Goal: Information Seeking & Learning: Find specific page/section

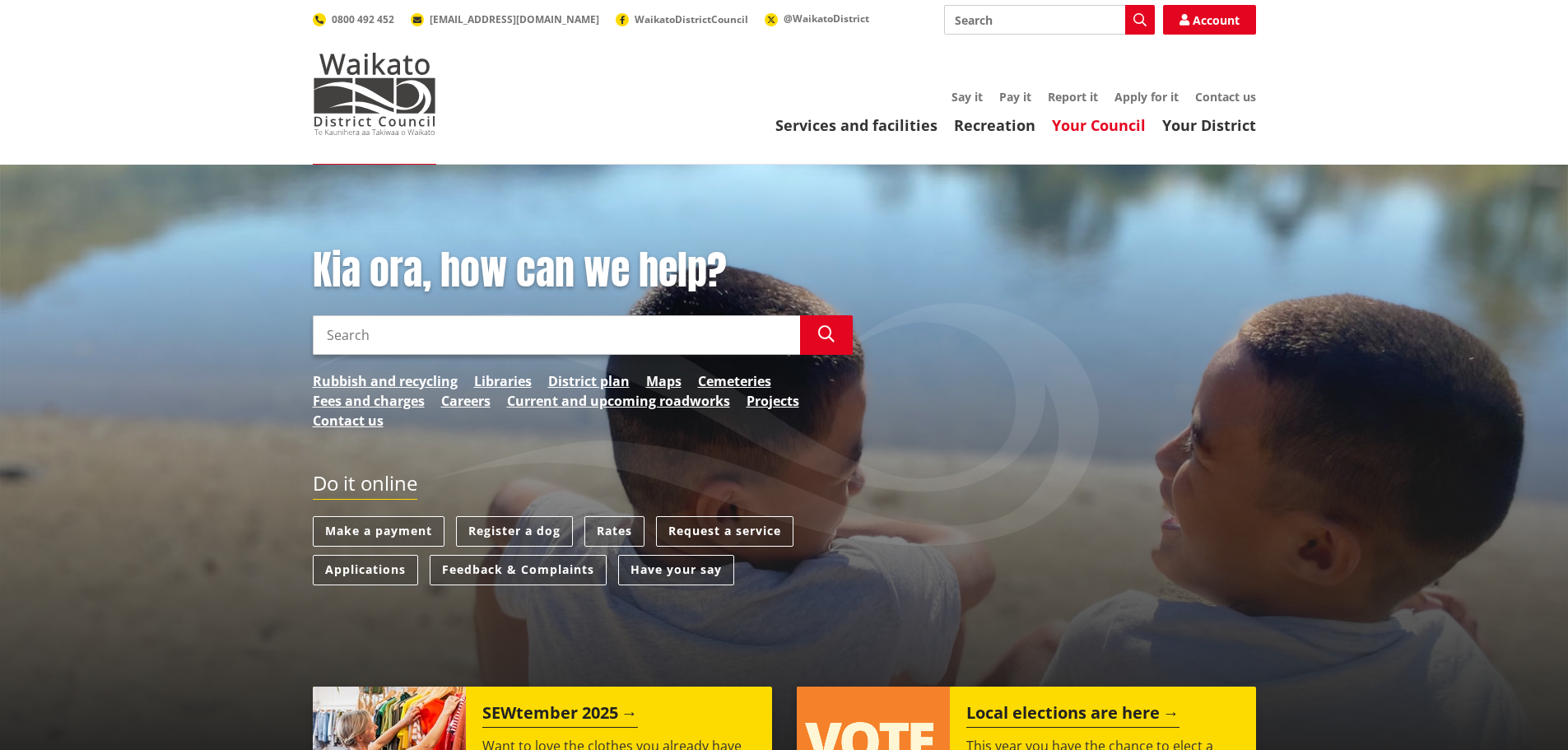
click at [1082, 126] on link "Your Council" at bounding box center [1099, 125] width 94 height 19
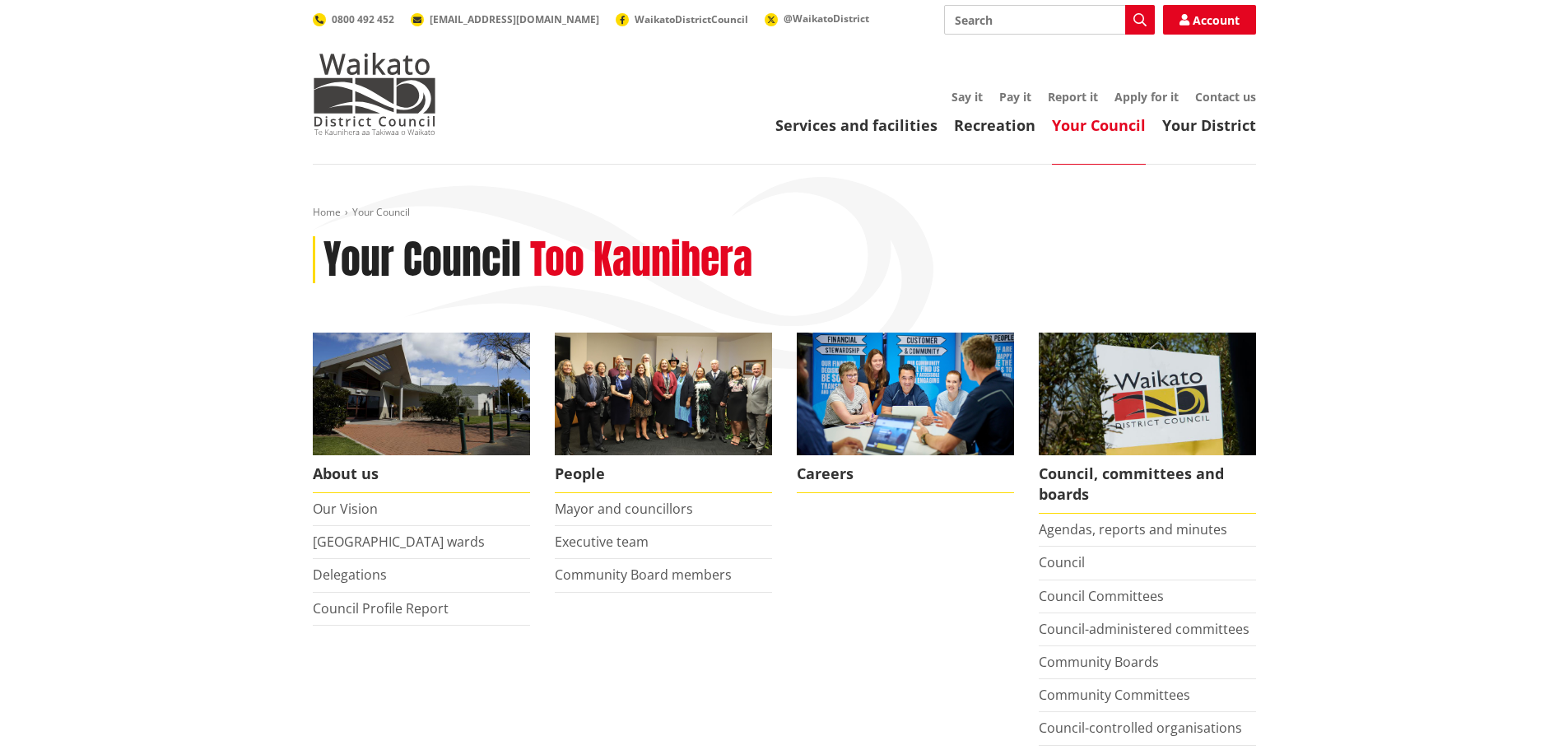
click at [1096, 125] on link "Your Council" at bounding box center [1099, 125] width 94 height 19
click at [958, 18] on input "Search" at bounding box center [1049, 19] width 210 height 30
type input "Bylaws"
click at [1135, 19] on icon "button" at bounding box center [1141, 20] width 14 height 14
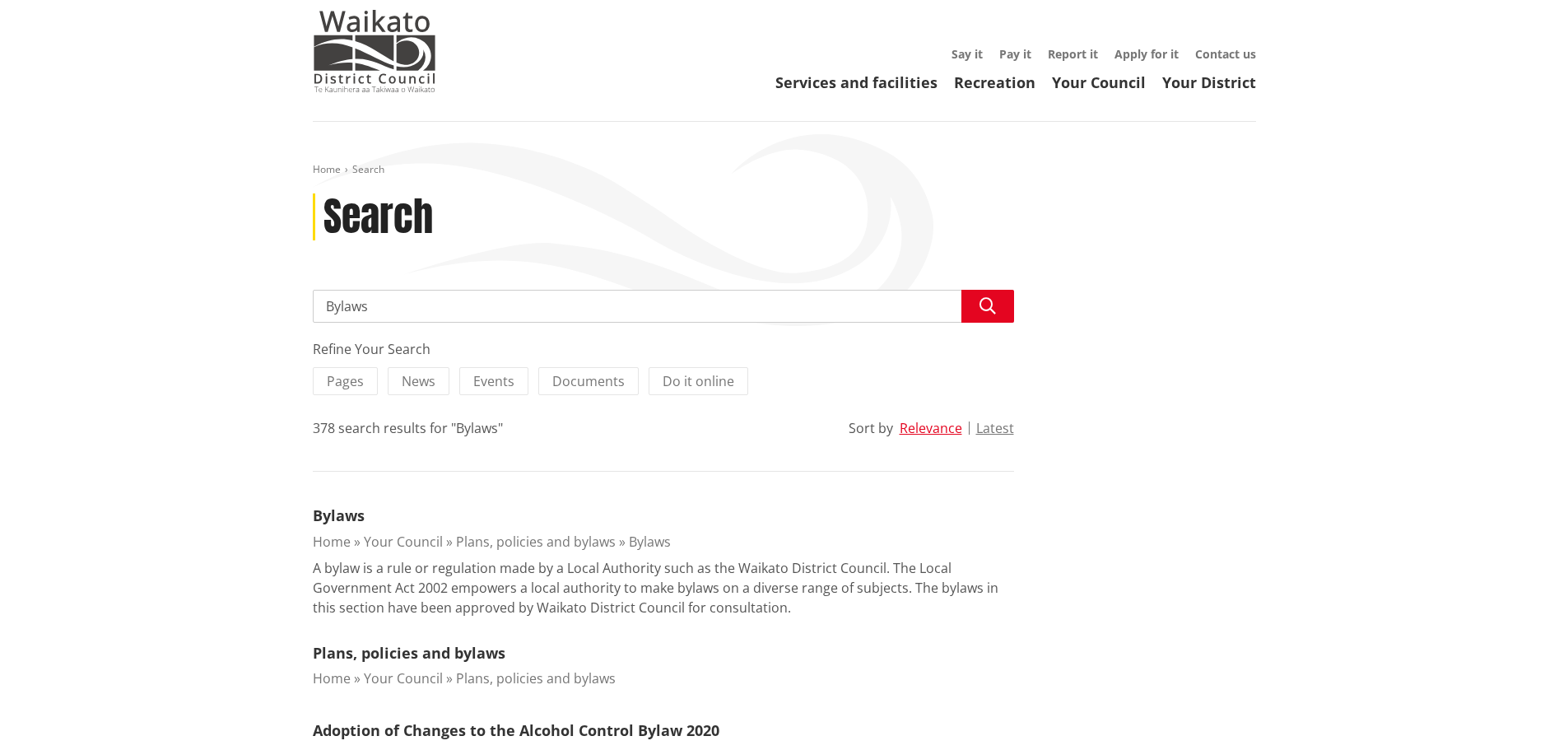
scroll to position [64, 0]
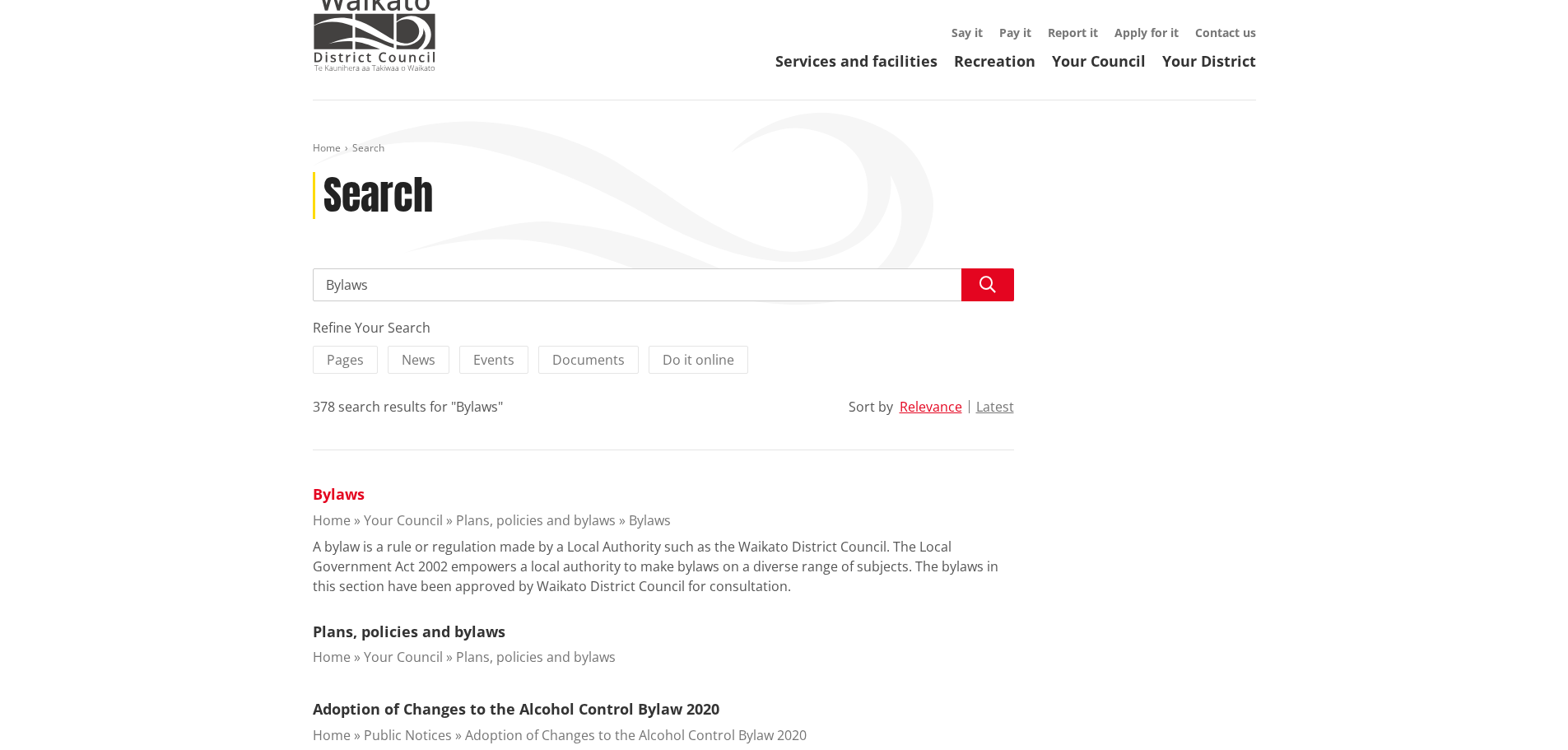
click at [338, 498] on link "Bylaws" at bounding box center [339, 493] width 52 height 19
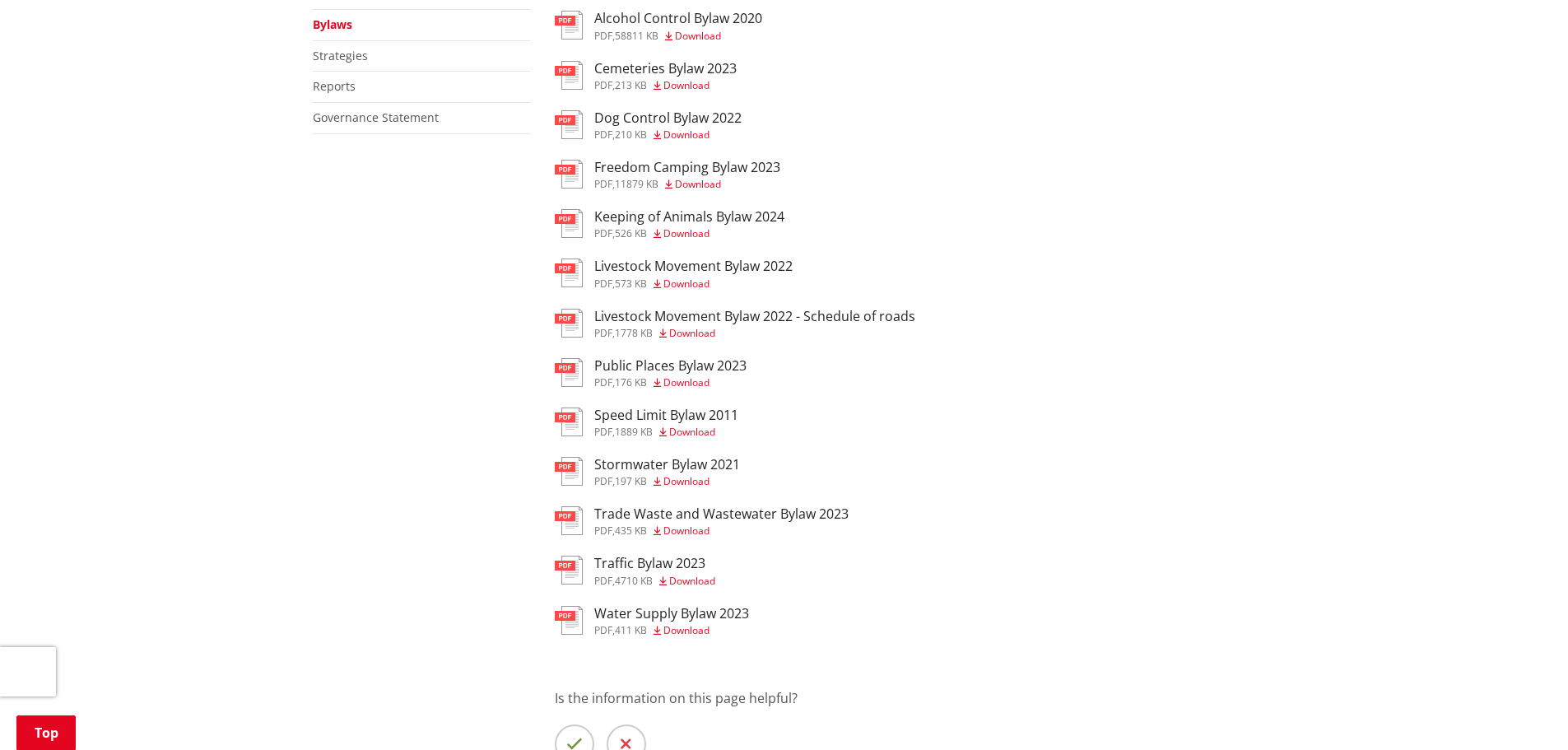
scroll to position [363, 0]
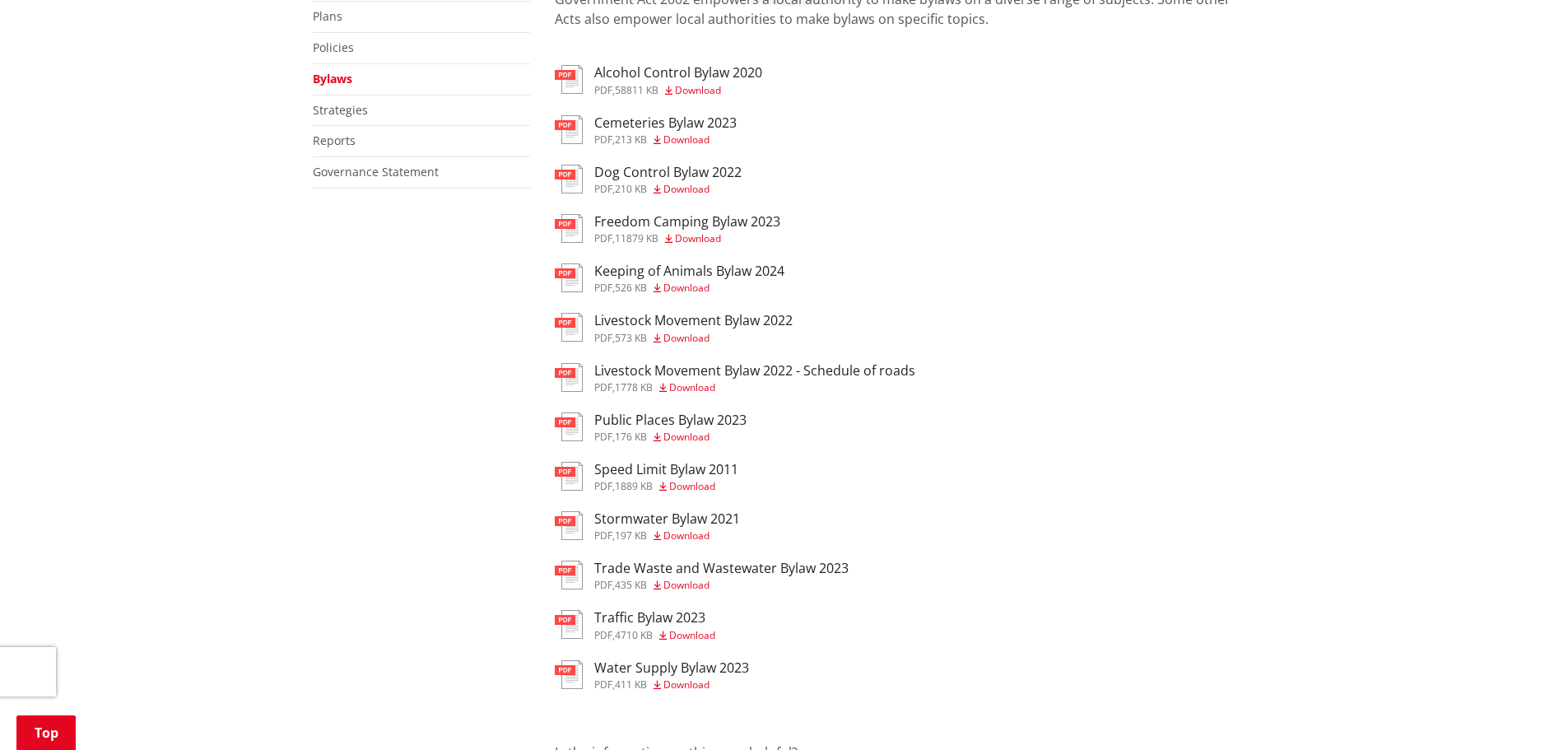
click at [679, 435] on span "Download" at bounding box center [687, 436] width 47 height 14
